Goal: Task Accomplishment & Management: Use online tool/utility

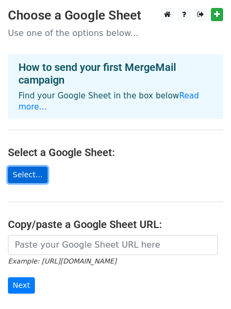
click at [28, 168] on link "Select..." at bounding box center [28, 175] width 40 height 16
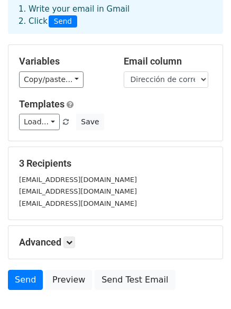
scroll to position [125, 0]
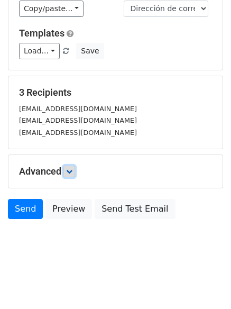
click at [67, 168] on link at bounding box center [69, 172] width 12 height 12
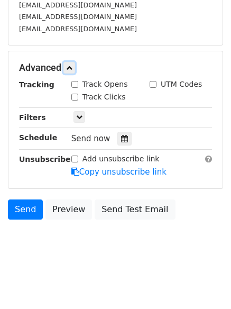
scroll to position [176, 0]
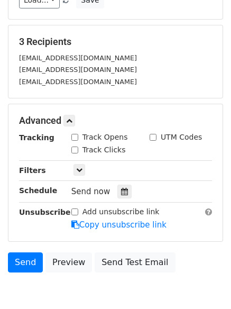
click at [75, 134] on input "Track Opens" at bounding box center [74, 137] width 7 height 7
click at [75, 135] on input "Track Opens" at bounding box center [74, 137] width 7 height 7
checkbox input "false"
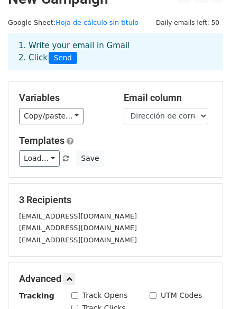
scroll to position [17, 0]
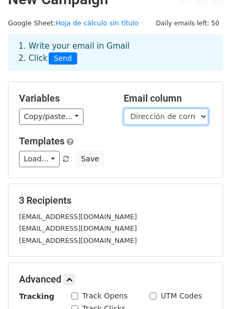
click at [199, 114] on select "No. Nombre completo (así aparecerá en tu constancia) Dirección de correo electr…" at bounding box center [166, 116] width 85 height 16
click at [124, 108] on select "No. Nombre completo (así aparecerá en tu constancia) Dirección de correo electr…" at bounding box center [166, 116] width 85 height 16
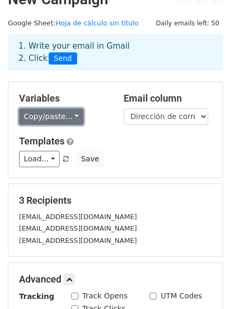
click at [60, 115] on link "Copy/paste..." at bounding box center [51, 116] width 65 height 16
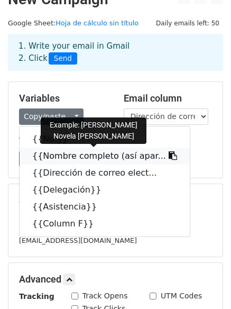
click at [75, 154] on link "{{Nombre completo (así apar..." at bounding box center [105, 156] width 170 height 17
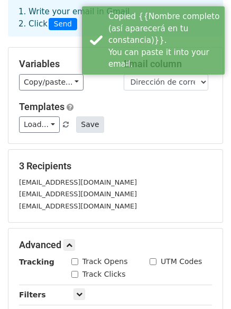
scroll to position [70, 0]
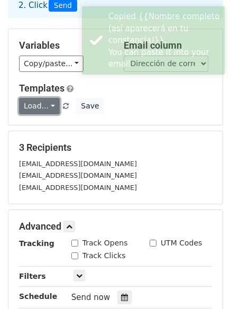
click at [47, 104] on link "Load..." at bounding box center [39, 106] width 41 height 16
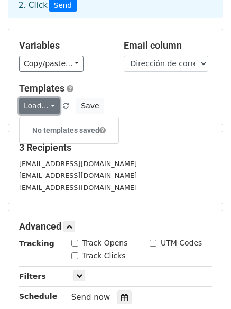
click at [47, 104] on link "Load..." at bounding box center [39, 106] width 41 height 16
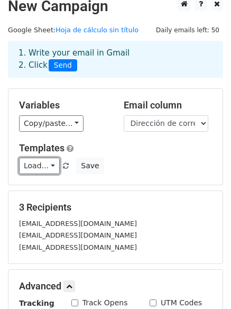
scroll to position [0, 0]
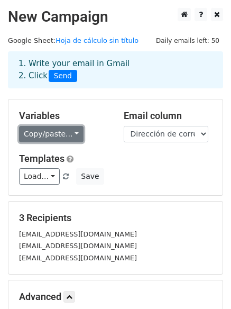
click at [71, 131] on link "Copy/paste..." at bounding box center [51, 134] width 65 height 16
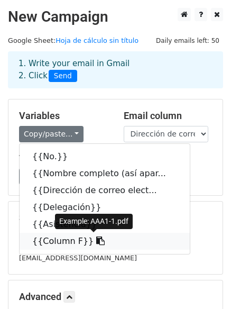
click at [65, 241] on link "{{Column F}}" at bounding box center [105, 241] width 170 height 17
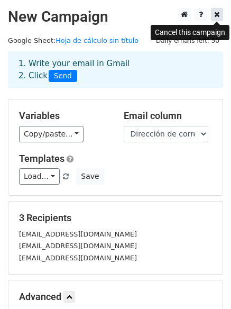
click at [220, 14] on icon at bounding box center [217, 14] width 6 height 7
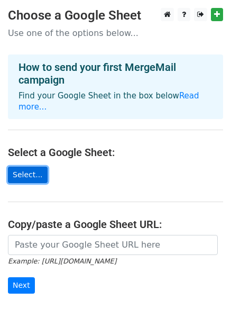
click at [28, 167] on link "Select..." at bounding box center [28, 175] width 40 height 16
click at [31, 167] on link "Select..." at bounding box center [28, 175] width 40 height 16
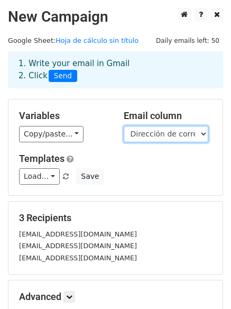
click at [202, 134] on select "No. Nombre completo (así aparecerá en tu constancia) Dirección de correo electr…" at bounding box center [166, 134] width 85 height 16
click at [124, 126] on select "No. Nombre completo (así aparecerá en tu constancia) Dirección de correo electr…" at bounding box center [166, 134] width 85 height 16
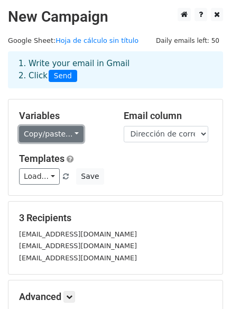
click at [71, 134] on link "Copy/paste..." at bounding box center [51, 134] width 65 height 16
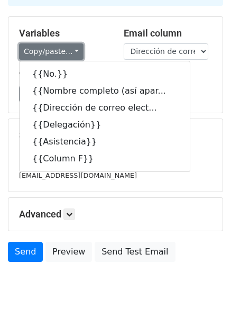
scroll to position [106, 0]
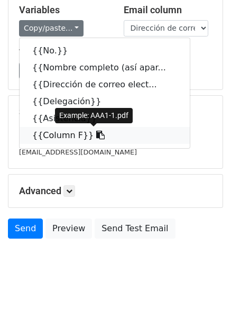
click at [68, 135] on link "{{Column F}}" at bounding box center [105, 135] width 170 height 17
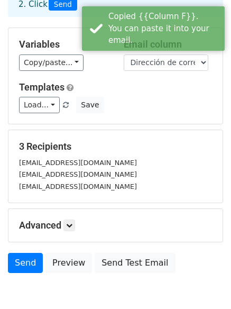
scroll to position [53, 0]
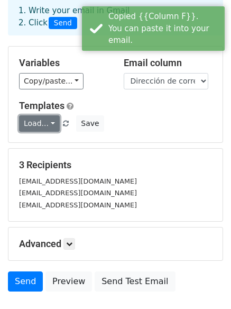
click at [49, 125] on link "Load..." at bounding box center [39, 123] width 41 height 16
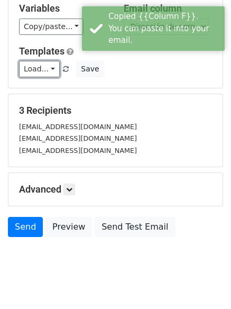
scroll to position [125, 0]
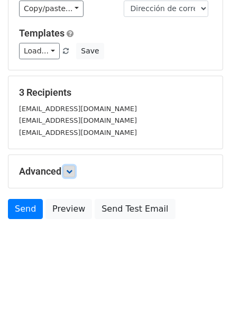
click at [70, 171] on icon at bounding box center [69, 171] width 6 height 6
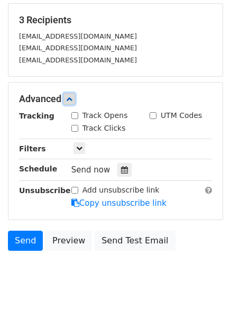
scroll to position [229, 0]
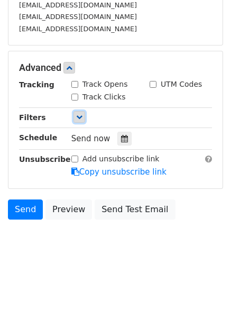
click at [82, 118] on icon at bounding box center [79, 117] width 6 height 6
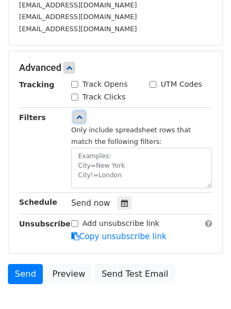
click at [81, 118] on icon at bounding box center [79, 117] width 6 height 6
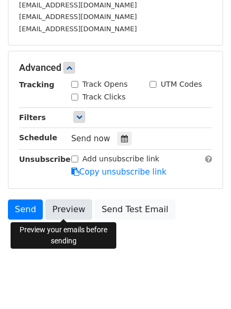
click at [59, 209] on link "Preview" at bounding box center [68, 209] width 47 height 20
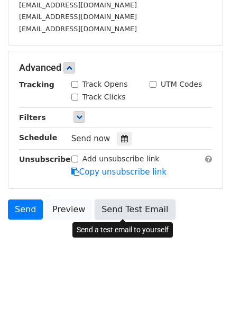
click at [121, 206] on link "Send Test Email" at bounding box center [135, 209] width 80 height 20
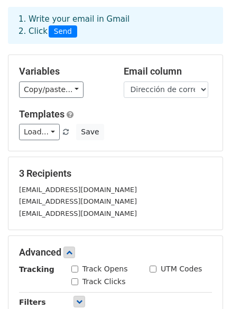
scroll to position [17, 0]
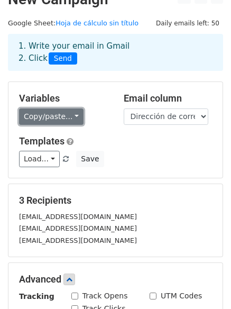
click at [67, 117] on link "Copy/paste..." at bounding box center [51, 116] width 65 height 16
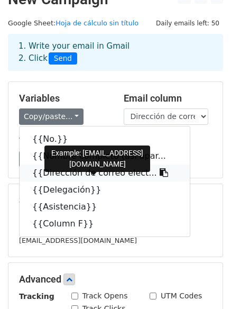
click at [69, 172] on link "{{Dirección de correo elect..." at bounding box center [105, 173] width 170 height 17
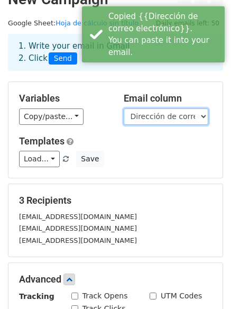
click at [190, 117] on select "No. Nombre completo (así aparecerá en tu constancia) Dirección de correo electr…" at bounding box center [166, 116] width 85 height 16
click at [124, 108] on select "No. Nombre completo (así aparecerá en tu constancia) Dirección de correo electr…" at bounding box center [166, 116] width 85 height 16
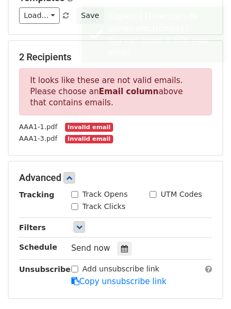
scroll to position [70, 0]
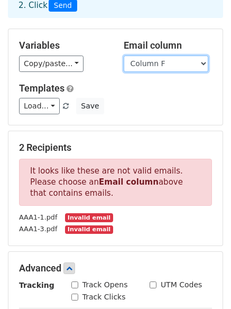
click at [200, 56] on select "No. Nombre completo (así aparecerá en tu constancia) Dirección de correo electr…" at bounding box center [166, 64] width 85 height 16
select select "Dirección de correo electrónico"
click at [124, 56] on select "No. Nombre completo (así aparecerá en tu constancia) Dirección de correo electr…" at bounding box center [166, 64] width 85 height 16
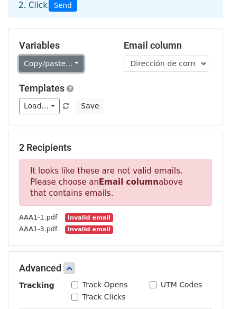
click at [70, 65] on link "Copy/paste..." at bounding box center [51, 64] width 65 height 16
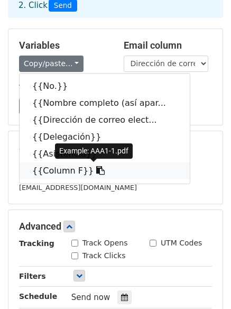
click at [78, 167] on link "{{Column F}}" at bounding box center [105, 170] width 170 height 17
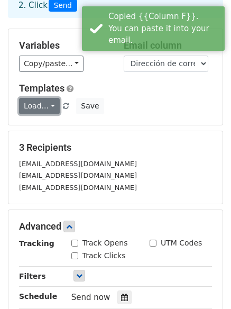
click at [45, 100] on link "Load..." at bounding box center [39, 106] width 41 height 16
click at [50, 105] on link "Load..." at bounding box center [39, 106] width 41 height 16
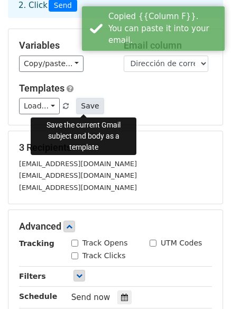
click at [86, 106] on button "Save" at bounding box center [90, 106] width 28 height 16
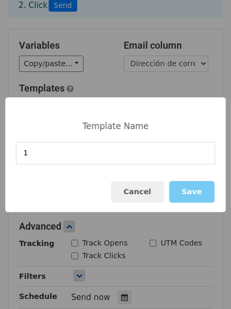
type input "1"
click at [202, 189] on button "Save" at bounding box center [191, 192] width 45 height 22
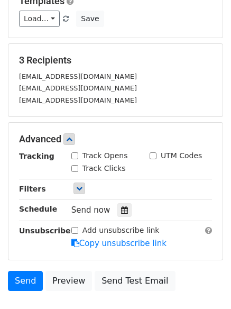
scroll to position [176, 0]
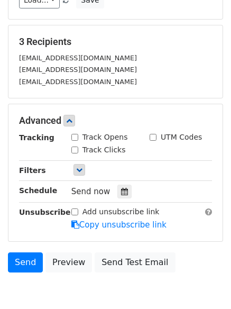
click at [77, 136] on input "Track Opens" at bounding box center [74, 137] width 7 height 7
checkbox input "true"
click at [154, 139] on input "UTM Codes" at bounding box center [153, 137] width 7 height 7
checkbox input "true"
click at [81, 150] on div "Track Clicks" at bounding box center [98, 149] width 54 height 11
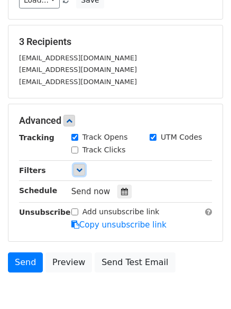
click at [80, 168] on icon at bounding box center [79, 170] width 6 height 6
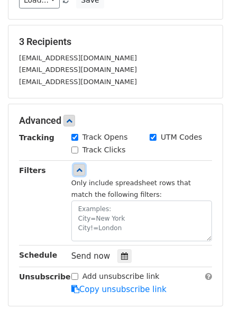
click at [81, 169] on icon at bounding box center [79, 170] width 6 height 6
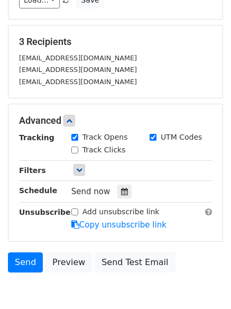
click at [76, 211] on input "Add unsubscribe link" at bounding box center [74, 211] width 7 height 7
checkbox input "true"
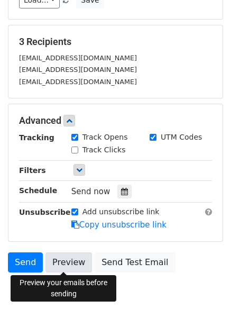
click at [55, 263] on link "Preview" at bounding box center [68, 262] width 47 height 20
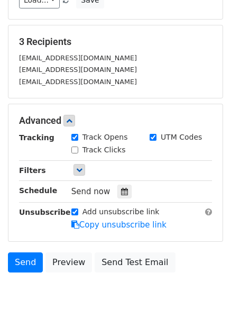
click at [148, 136] on div "UTM Codes" at bounding box center [181, 138] width 78 height 13
click at [153, 138] on input "UTM Codes" at bounding box center [153, 137] width 7 height 7
checkbox input "false"
click at [77, 150] on input "Track Clicks" at bounding box center [74, 150] width 7 height 7
checkbox input "true"
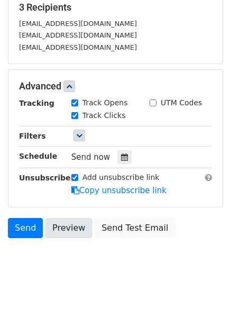
scroll to position [229, 0]
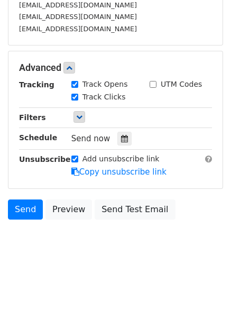
click at [75, 156] on input "Add unsubscribe link" at bounding box center [74, 159] width 7 height 7
checkbox input "false"
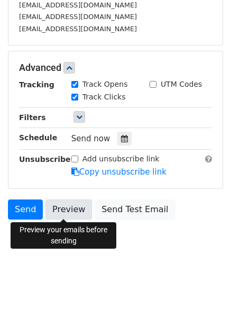
click at [66, 211] on link "Preview" at bounding box center [68, 209] width 47 height 20
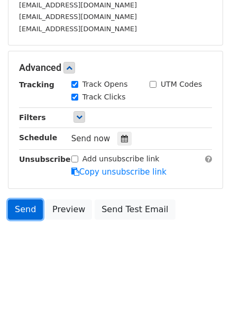
click at [26, 204] on link "Send" at bounding box center [25, 209] width 35 height 20
click at [23, 204] on link "Send" at bounding box center [25, 209] width 35 height 20
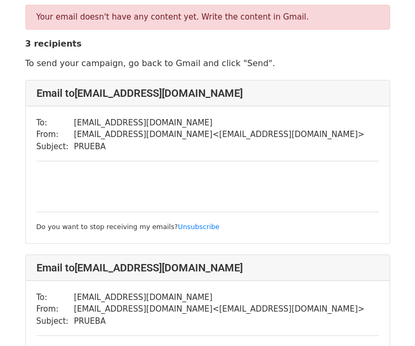
scroll to position [106, 0]
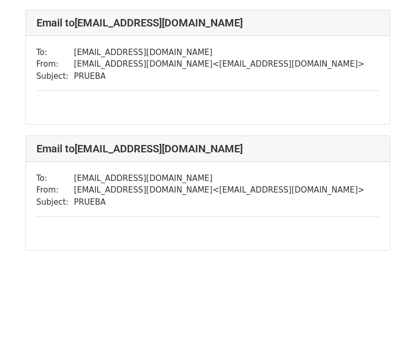
scroll to position [14, 0]
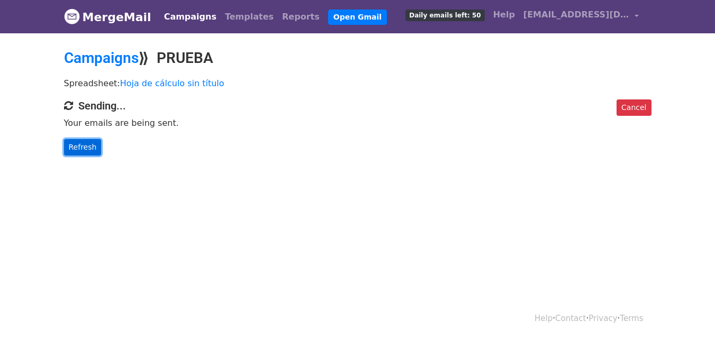
click at [74, 139] on link "Refresh" at bounding box center [83, 147] width 38 height 16
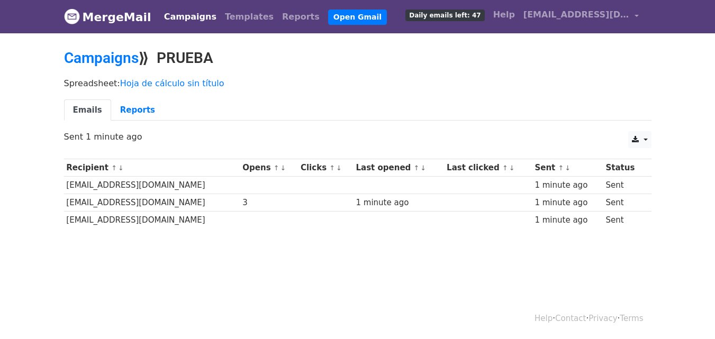
scroll to position [2, 0]
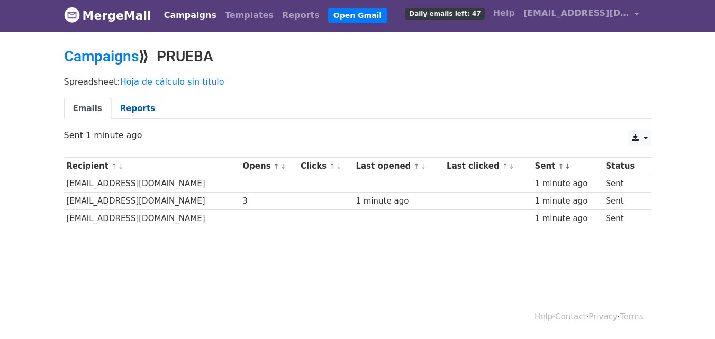
click at [126, 111] on link "Reports" at bounding box center [137, 109] width 53 height 22
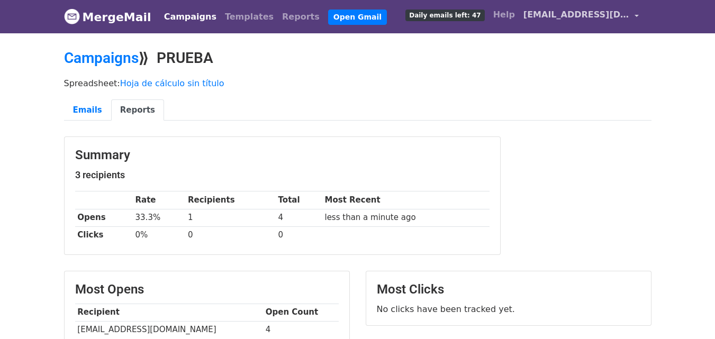
click at [583, 12] on span "[EMAIL_ADDRESS][DOMAIN_NAME]" at bounding box center [576, 14] width 106 height 13
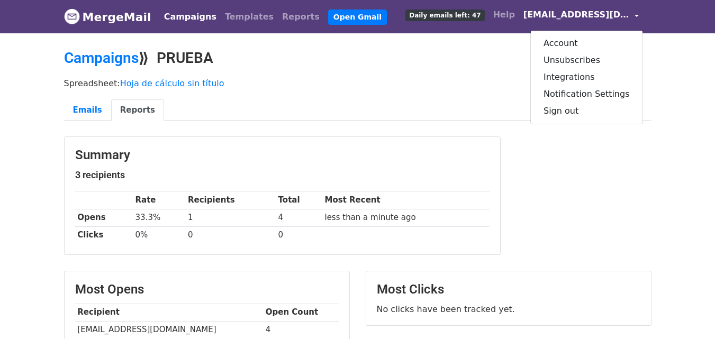
click at [484, 17] on span "Daily emails left: 47" at bounding box center [444, 16] width 79 height 12
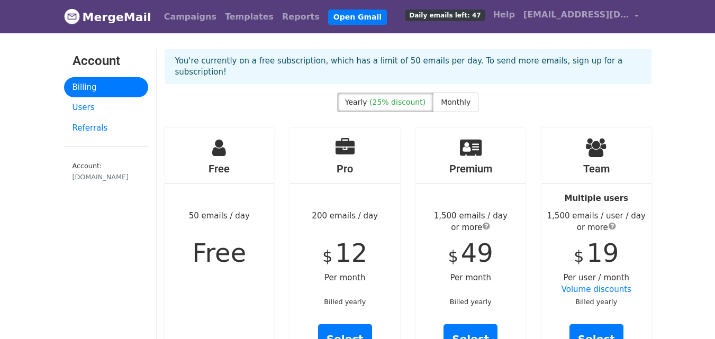
scroll to position [53, 0]
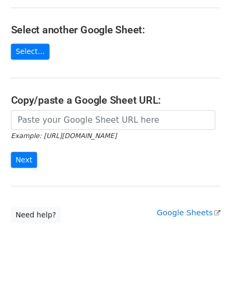
scroll to position [112, 0]
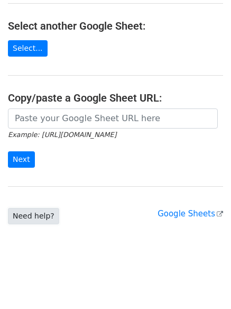
click at [44, 216] on link "Need help?" at bounding box center [33, 216] width 51 height 16
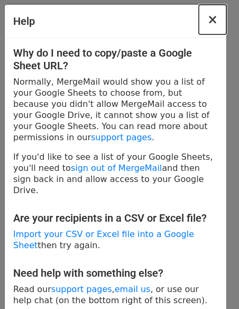
click at [211, 26] on span "×" at bounding box center [212, 19] width 11 height 15
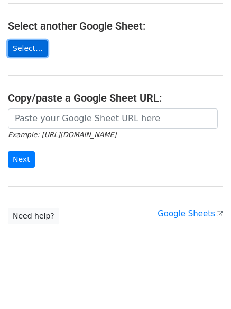
click at [31, 51] on link "Select..." at bounding box center [28, 48] width 40 height 16
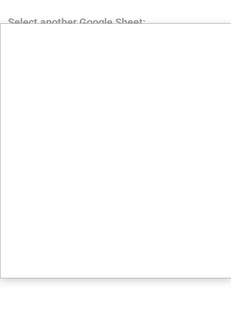
scroll to position [0, 0]
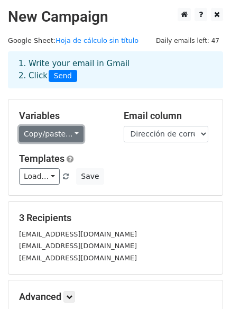
click at [74, 132] on link "Copy/paste..." at bounding box center [51, 134] width 65 height 16
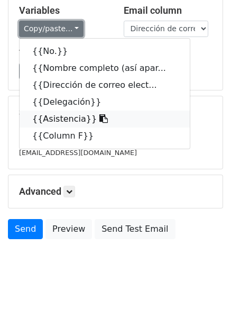
scroll to position [106, 0]
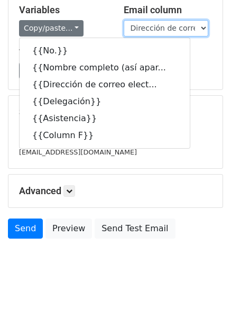
click at [196, 23] on select "No. Nombre completo (así aparecerá en tu constancia) Dirección de correo electr…" at bounding box center [166, 28] width 85 height 16
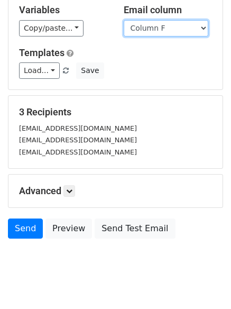
click at [124, 20] on select "No. Nombre completo (así aparecerá en tu constancia) Dirección de correo electr…" at bounding box center [166, 28] width 85 height 16
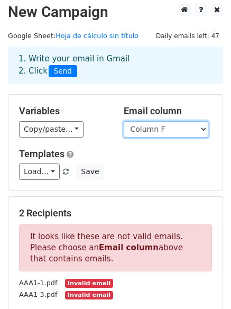
scroll to position [0, 0]
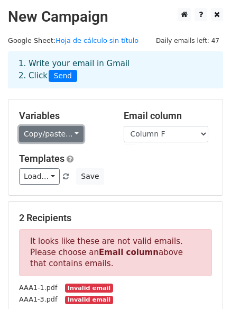
click at [69, 132] on link "Copy/paste..." at bounding box center [51, 134] width 65 height 16
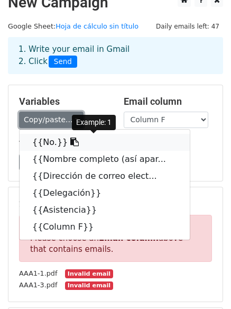
scroll to position [53, 0]
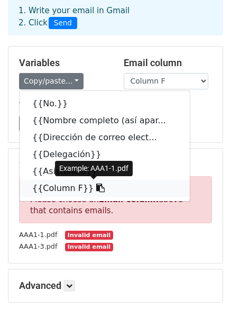
click at [73, 187] on link "{{Column F}}" at bounding box center [105, 188] width 170 height 17
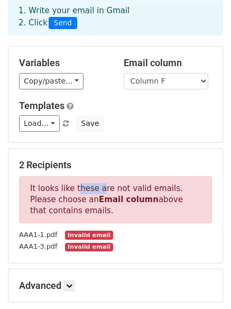
click at [73, 187] on p "It looks like these are not valid emails. Please choose an Email column above t…" at bounding box center [115, 199] width 193 height 47
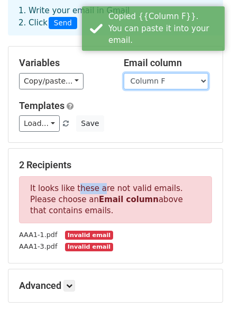
click at [198, 85] on select "No. Nombre completo (así aparecerá en tu constancia) Dirección de correo electr…" at bounding box center [166, 81] width 85 height 16
select select "Dirección de correo electrónico"
click at [124, 73] on select "No. Nombre completo (así aparecerá en tu constancia) Dirección de correo electr…" at bounding box center [166, 81] width 85 height 16
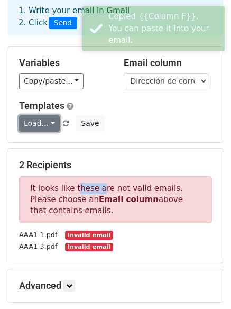
click at [52, 122] on link "Load..." at bounding box center [39, 123] width 41 height 16
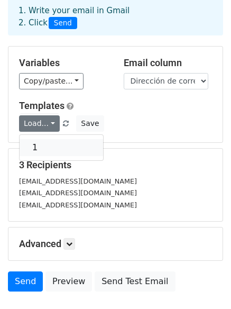
click at [51, 147] on link "1" at bounding box center [62, 147] width 84 height 17
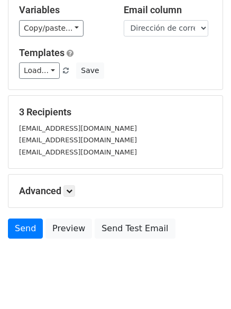
scroll to position [125, 0]
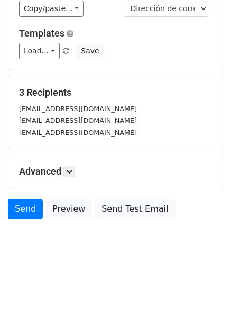
click at [64, 174] on h5 "Advanced" at bounding box center [115, 172] width 193 height 12
click at [72, 171] on icon at bounding box center [69, 171] width 6 height 6
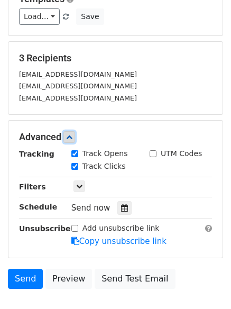
scroll to position [178, 0]
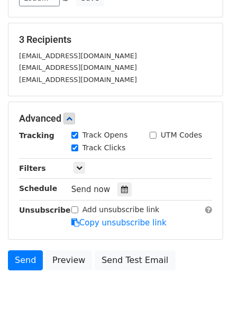
click at [155, 134] on input "UTM Codes" at bounding box center [153, 135] width 7 height 7
checkbox input "true"
click at [72, 133] on input "Track Opens" at bounding box center [74, 135] width 7 height 7
checkbox input "false"
click at [72, 146] on input "Track Clicks" at bounding box center [74, 147] width 7 height 7
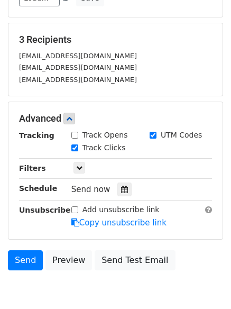
checkbox input "false"
click at [78, 168] on icon at bounding box center [79, 168] width 6 height 6
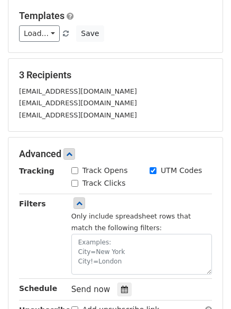
scroll to position [125, 0]
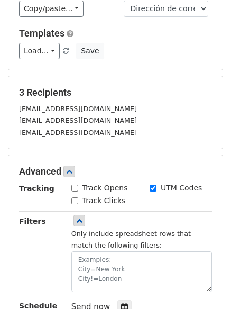
click at [85, 85] on div "3 Recipients lnovela4@ucol.mx mariana_villalvazo@ucol.mx mpaz@ucol.mx" at bounding box center [115, 112] width 214 height 72
click at [55, 114] on div "[EMAIL_ADDRESS][DOMAIN_NAME]" at bounding box center [115, 120] width 209 height 12
click at [160, 113] on div "[EMAIL_ADDRESS][DOMAIN_NAME]" at bounding box center [115, 109] width 209 height 12
click at [199, 151] on form "Variables Copy/paste... {{No.}} {{Nombre completo (así apar... {{Dirección de c…" at bounding box center [115, 183] width 215 height 419
click at [44, 291] on div "Tracking Track Opens UTM Codes Track Clicks Filters Only include spreadsheet ro…" at bounding box center [115, 264] width 193 height 163
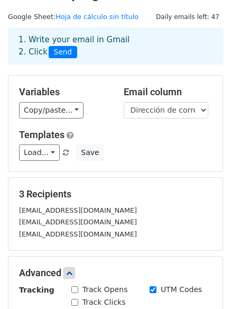
scroll to position [20, 0]
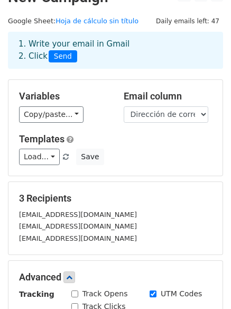
click at [61, 61] on span "Send" at bounding box center [63, 56] width 29 height 13
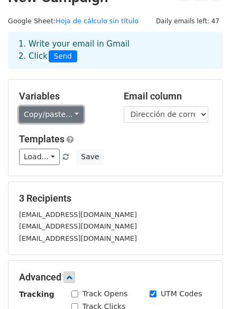
click at [69, 112] on link "Copy/paste..." at bounding box center [51, 114] width 65 height 16
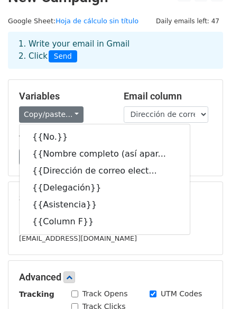
click at [178, 166] on div "Variables Copy/paste... {{No.}} {{Nombre completo (así apar... {{Dirección de c…" at bounding box center [115, 128] width 214 height 96
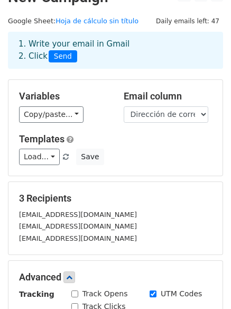
click at [194, 160] on div "Load... 1 Save" at bounding box center [115, 157] width 209 height 16
click at [188, 154] on div "Load... 1 Save" at bounding box center [115, 157] width 209 height 16
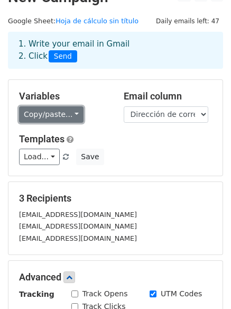
click at [70, 117] on link "Copy/paste..." at bounding box center [51, 114] width 65 height 16
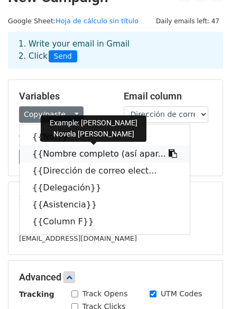
click at [72, 154] on link "{{Nombre completo (así apar..." at bounding box center [105, 153] width 170 height 17
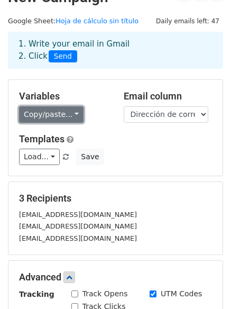
click at [62, 112] on link "Copy/paste..." at bounding box center [51, 114] width 65 height 16
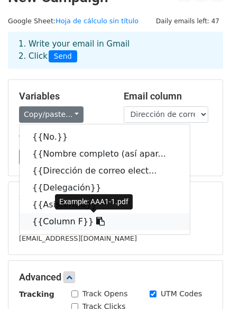
click at [71, 224] on link "{{Column F}}" at bounding box center [105, 221] width 170 height 17
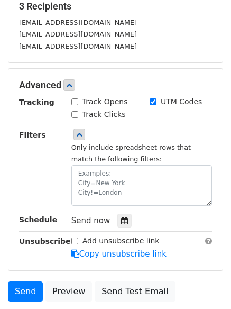
scroll to position [294, 0]
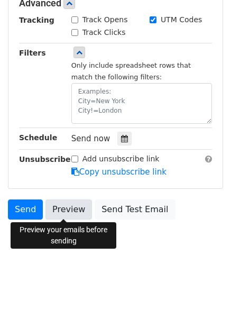
click at [61, 213] on link "Preview" at bounding box center [68, 209] width 47 height 20
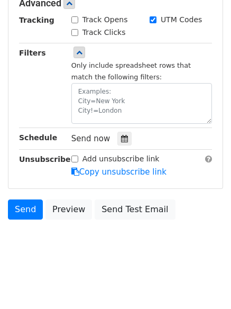
click at [35, 72] on div "Filters" at bounding box center [37, 85] width 52 height 77
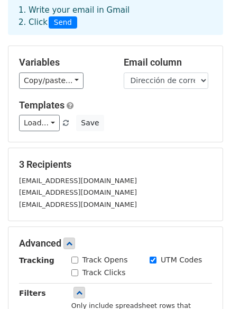
scroll to position [106, 0]
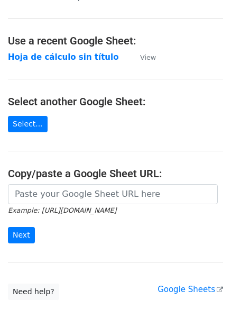
scroll to position [53, 0]
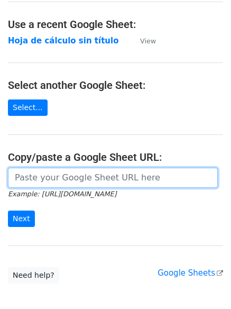
click at [70, 179] on input "url" at bounding box center [113, 178] width 210 height 20
paste input "[URL][DOMAIN_NAME]"
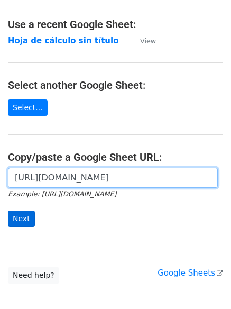
type input "[URL][DOMAIN_NAME]"
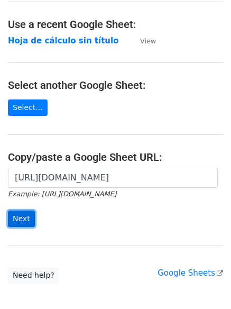
click at [17, 220] on input "Next" at bounding box center [21, 219] width 27 height 16
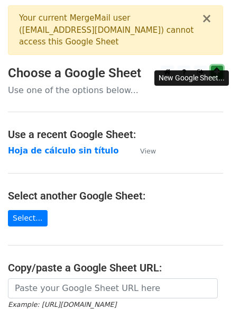
click at [215, 68] on icon at bounding box center [217, 71] width 6 height 7
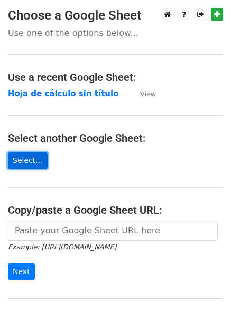
click at [25, 157] on link "Select..." at bounding box center [28, 160] width 40 height 16
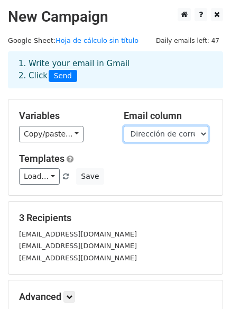
click at [199, 130] on select "No. Nombre completo (así aparecerá en tu constancia) Dirección de correo electr…" at bounding box center [166, 134] width 85 height 16
click at [124, 126] on select "No. Nombre completo (así aparecerá en tu constancia) Dirección de correo electr…" at bounding box center [166, 134] width 85 height 16
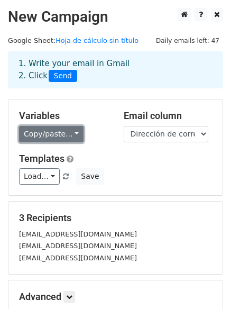
click at [62, 134] on link "Copy/paste..." at bounding box center [51, 134] width 65 height 16
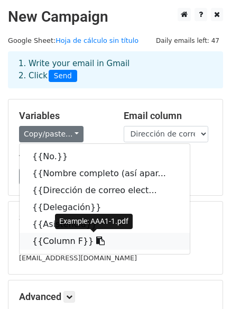
click at [72, 241] on link "{{Column F}}" at bounding box center [105, 241] width 170 height 17
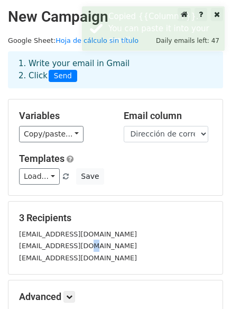
click at [71, 242] on small "mariana_villalvazo@ucol.mx" at bounding box center [78, 246] width 118 height 8
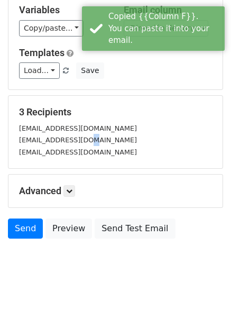
scroll to position [125, 0]
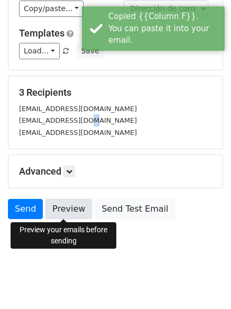
click at [62, 210] on link "Preview" at bounding box center [68, 209] width 47 height 20
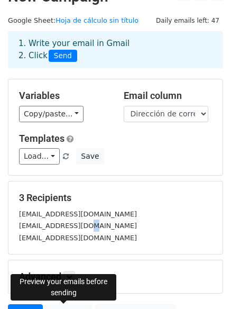
scroll to position [20, 0]
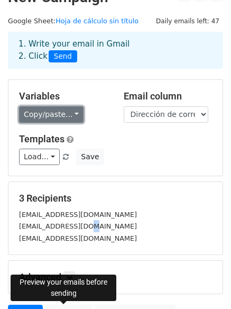
click at [72, 116] on link "Copy/paste..." at bounding box center [51, 114] width 65 height 16
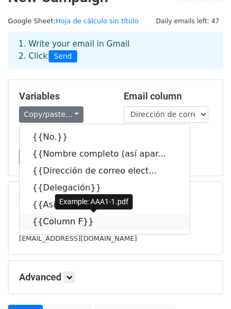
click at [79, 223] on link "{{Column F}}" at bounding box center [105, 221] width 170 height 17
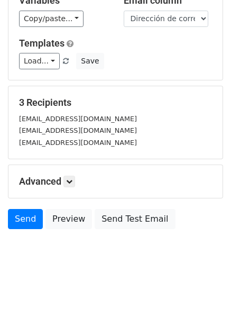
scroll to position [125, 0]
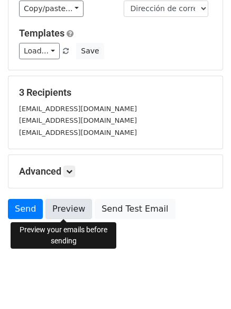
click at [62, 215] on link "Preview" at bounding box center [68, 209] width 47 height 20
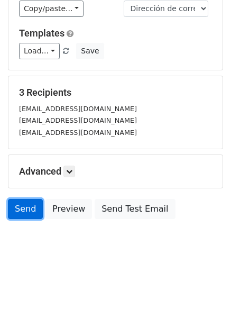
click at [22, 206] on link "Send" at bounding box center [25, 209] width 35 height 20
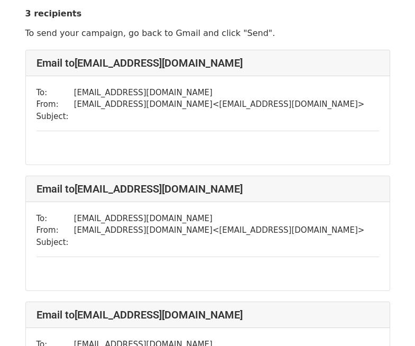
scroll to position [159, 0]
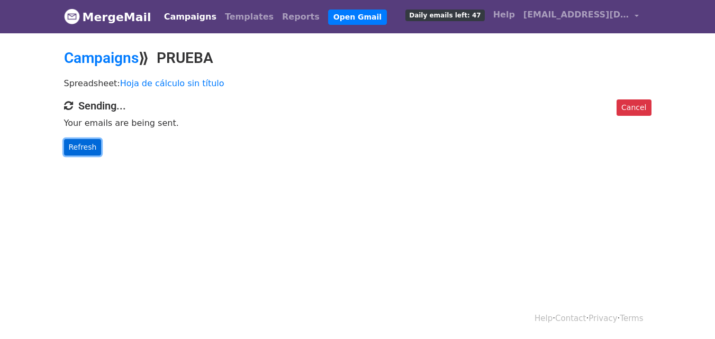
click at [90, 149] on link "Refresh" at bounding box center [83, 147] width 38 height 16
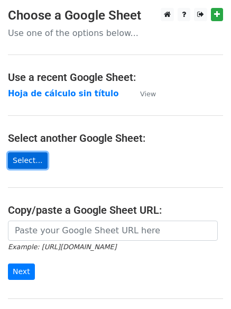
click at [28, 166] on link "Select..." at bounding box center [28, 160] width 40 height 16
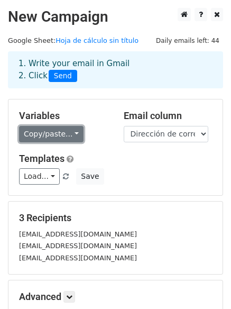
click at [68, 132] on link "Copy/paste..." at bounding box center [51, 134] width 65 height 16
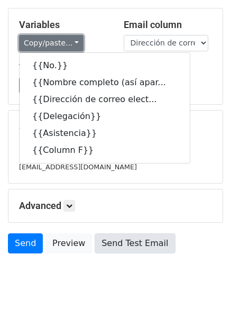
scroll to position [106, 0]
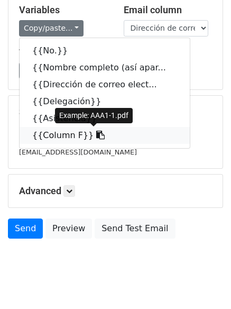
click at [77, 137] on link "{{Column F}}" at bounding box center [105, 135] width 170 height 17
click at [77, 137] on small "[EMAIL_ADDRESS][DOMAIN_NAME]" at bounding box center [78, 140] width 118 height 8
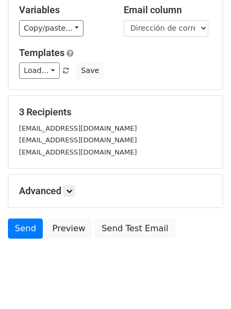
click at [136, 62] on div "Load... 1 Save" at bounding box center [115, 70] width 209 height 16
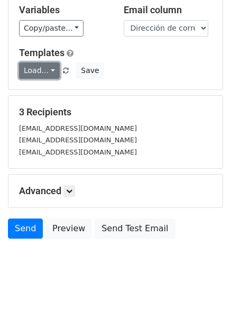
click at [48, 71] on link "Load..." at bounding box center [39, 70] width 41 height 16
click at [49, 94] on link "1" at bounding box center [62, 94] width 84 height 17
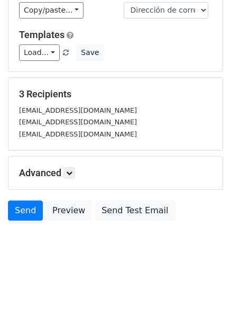
scroll to position [125, 0]
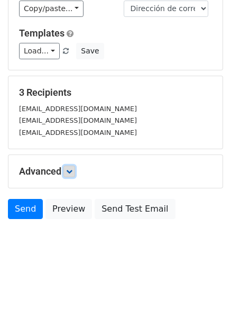
click at [71, 168] on icon at bounding box center [69, 171] width 6 height 6
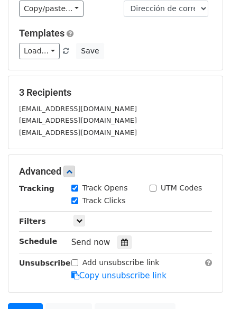
click at [79, 188] on div "Track Opens" at bounding box center [99, 188] width 57 height 11
click at [74, 200] on input "Track Clicks" at bounding box center [74, 200] width 7 height 7
checkbox input "false"
click at [74, 188] on input "Track Opens" at bounding box center [74, 188] width 7 height 7
checkbox input "false"
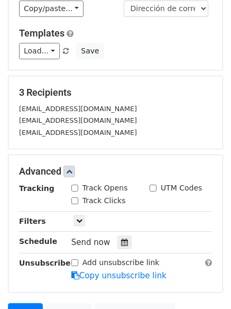
click at [71, 262] on input "Add unsubscribe link" at bounding box center [74, 262] width 7 height 7
checkbox input "true"
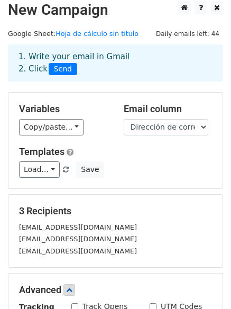
scroll to position [0, 0]
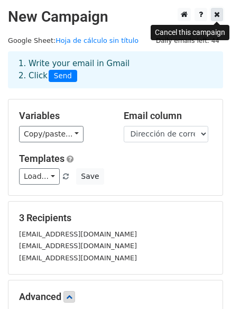
click at [213, 14] on link at bounding box center [217, 14] width 12 height 13
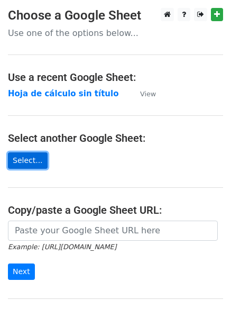
click at [29, 163] on link "Select..." at bounding box center [28, 160] width 40 height 16
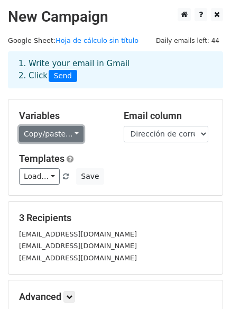
click at [71, 132] on link "Copy/paste..." at bounding box center [51, 134] width 65 height 16
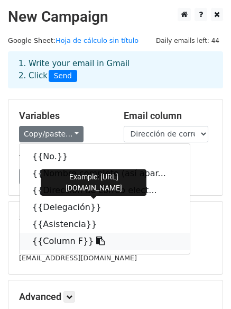
click at [116, 243] on link "{{Column F}}" at bounding box center [105, 241] width 170 height 17
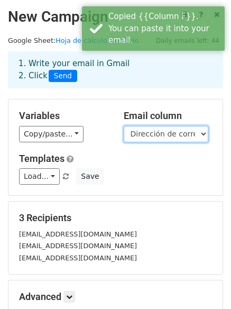
click at [199, 131] on select "No. Nombre completo (así aparecerá en tu constancia) Dirección de correo electr…" at bounding box center [166, 134] width 85 height 16
click at [124, 126] on select "No. Nombre completo (así aparecerá en tu constancia) Dirección de correo electr…" at bounding box center [166, 134] width 85 height 16
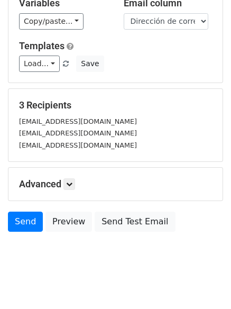
scroll to position [125, 0]
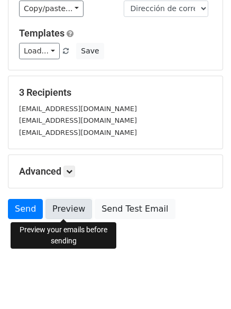
click at [65, 207] on link "Preview" at bounding box center [68, 209] width 47 height 20
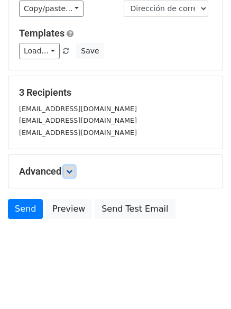
click at [72, 168] on icon at bounding box center [69, 171] width 6 height 6
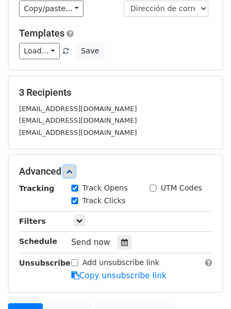
click at [74, 166] on link at bounding box center [69, 172] width 12 height 12
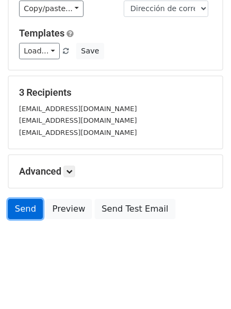
click at [20, 211] on link "Send" at bounding box center [25, 209] width 35 height 20
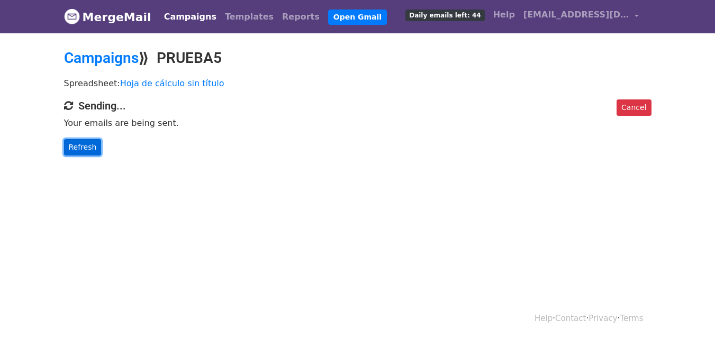
click at [81, 148] on link "Refresh" at bounding box center [83, 147] width 38 height 16
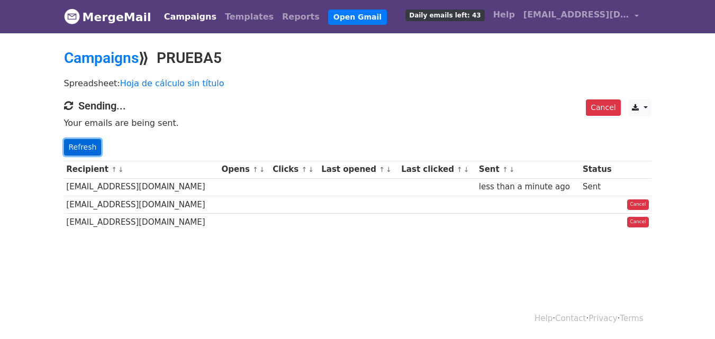
click at [70, 142] on link "Refresh" at bounding box center [83, 147] width 38 height 16
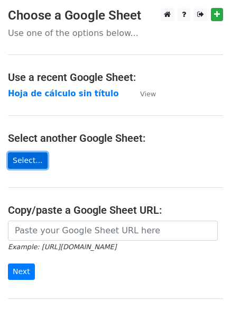
click at [27, 160] on link "Select..." at bounding box center [28, 160] width 40 height 16
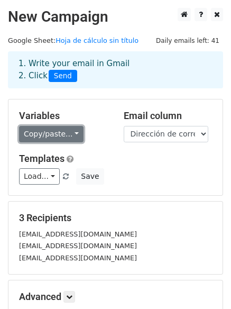
click at [66, 132] on link "Copy/paste..." at bounding box center [51, 134] width 65 height 16
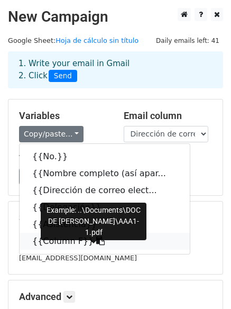
click at [107, 242] on link "{{Column F}}" at bounding box center [105, 241] width 170 height 17
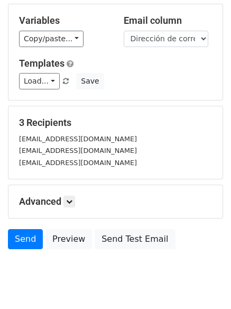
scroll to position [106, 0]
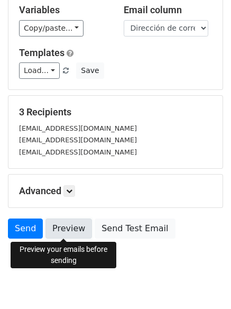
click at [67, 230] on link "Preview" at bounding box center [68, 228] width 47 height 20
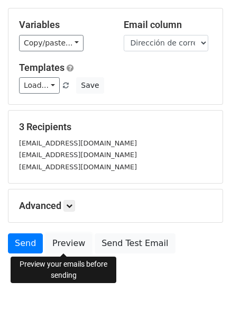
scroll to position [72, 0]
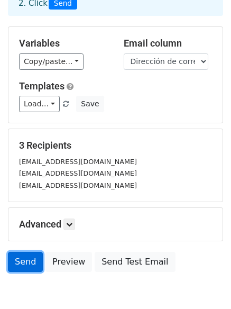
click at [22, 258] on link "Send" at bounding box center [25, 262] width 35 height 20
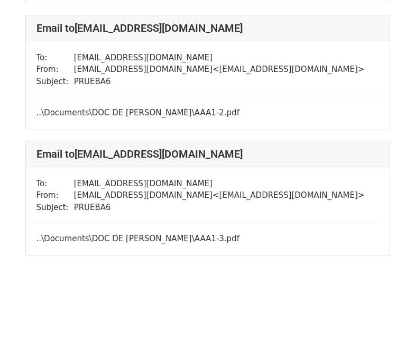
scroll to position [192, 0]
